Goal: Information Seeking & Learning: Check status

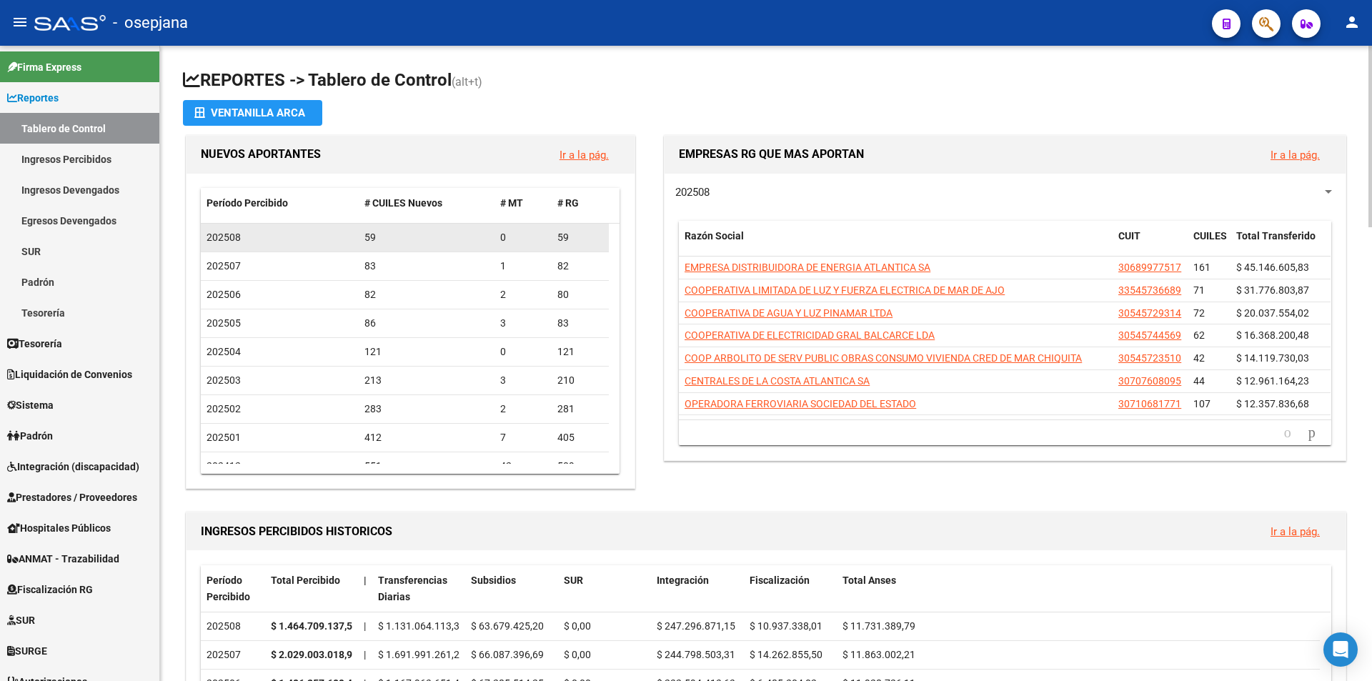
click at [312, 241] on div "202508" at bounding box center [280, 237] width 147 height 16
click at [402, 233] on div "59" at bounding box center [427, 237] width 125 height 16
click at [47, 161] on link "Ingresos Percibidos" at bounding box center [79, 159] width 159 height 31
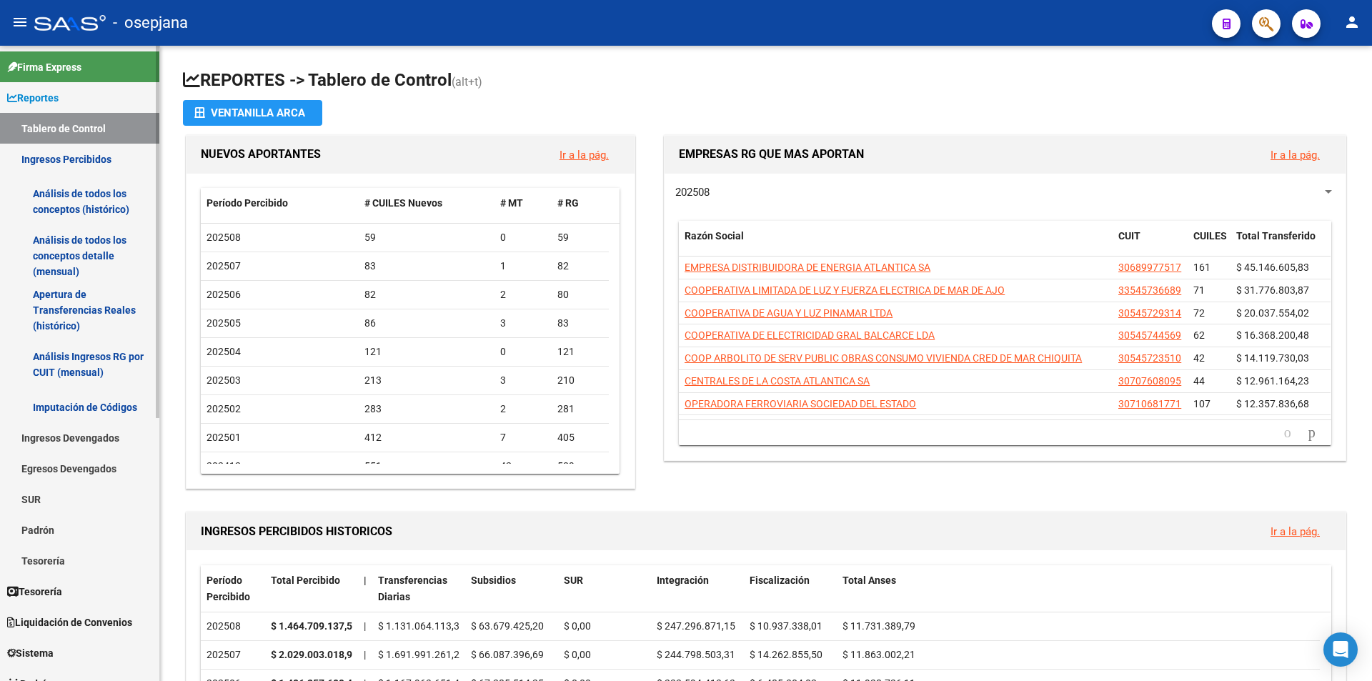
click at [62, 199] on link "Análisis de todos los conceptos (histórico)" at bounding box center [79, 201] width 159 height 54
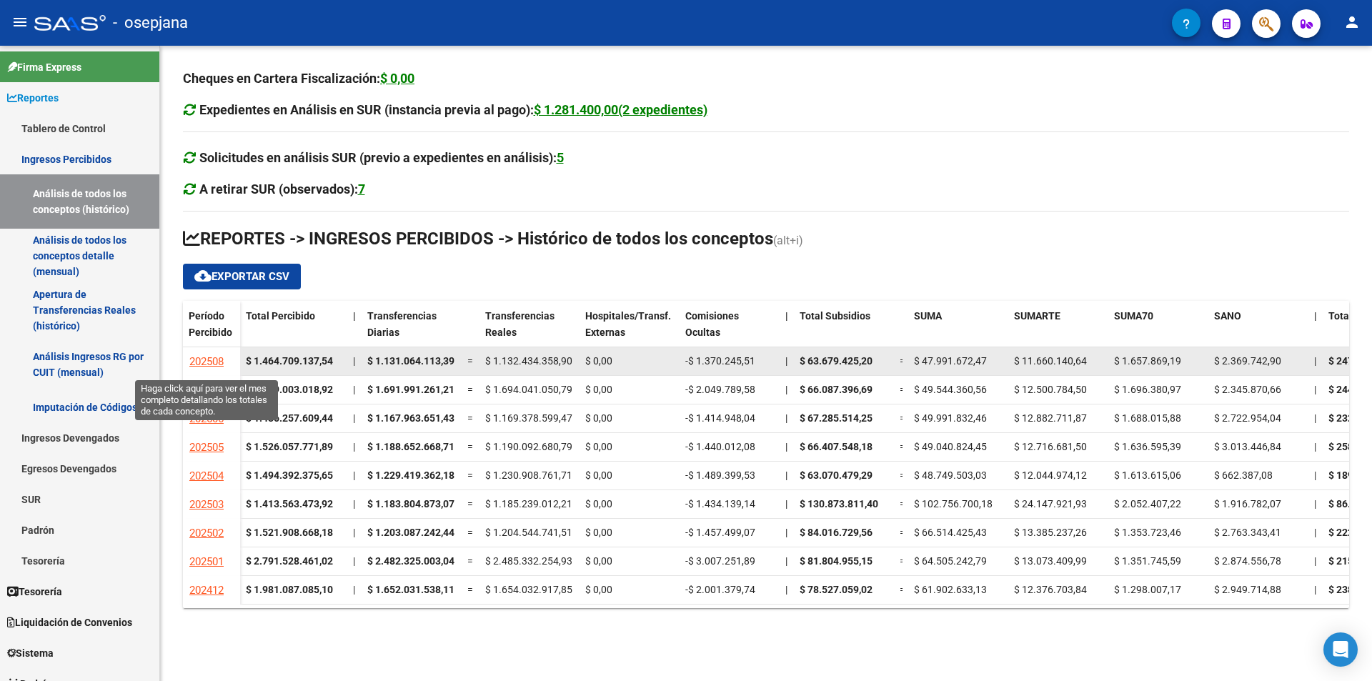
click at [214, 360] on span "202508" at bounding box center [206, 361] width 34 height 13
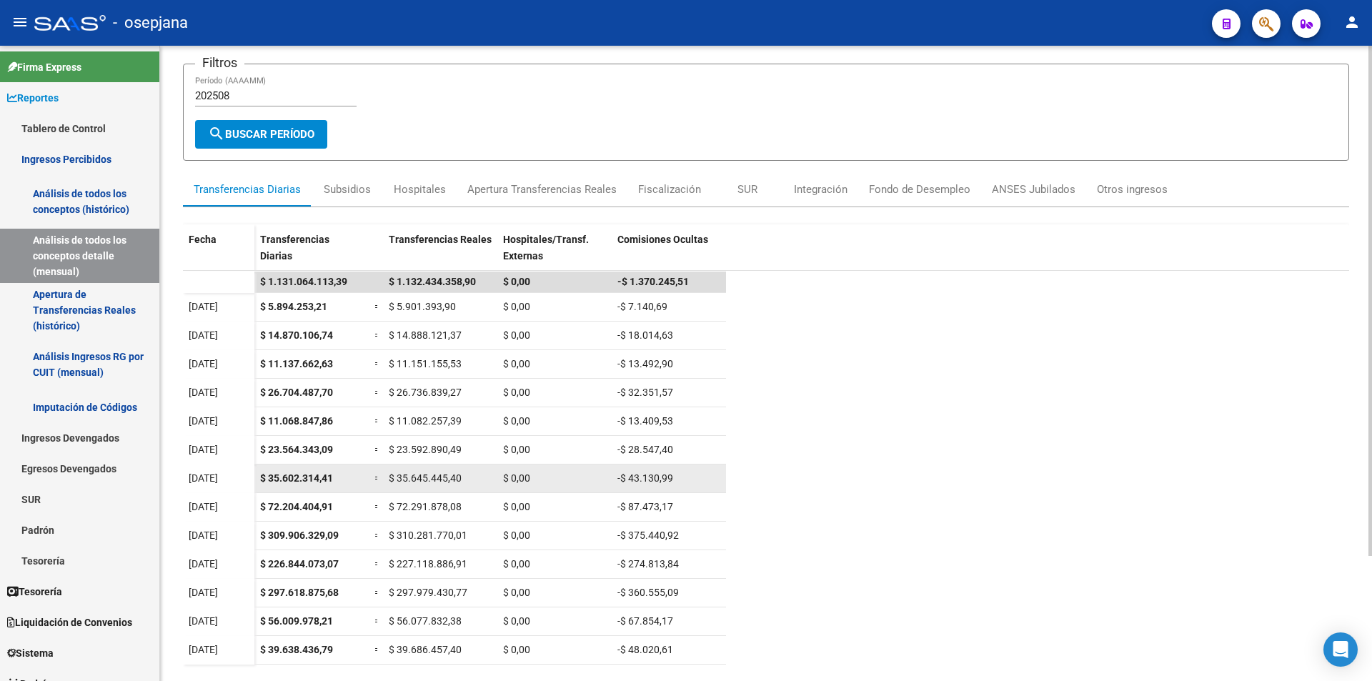
scroll to position [156, 0]
